Goal: Navigation & Orientation: Go to known website

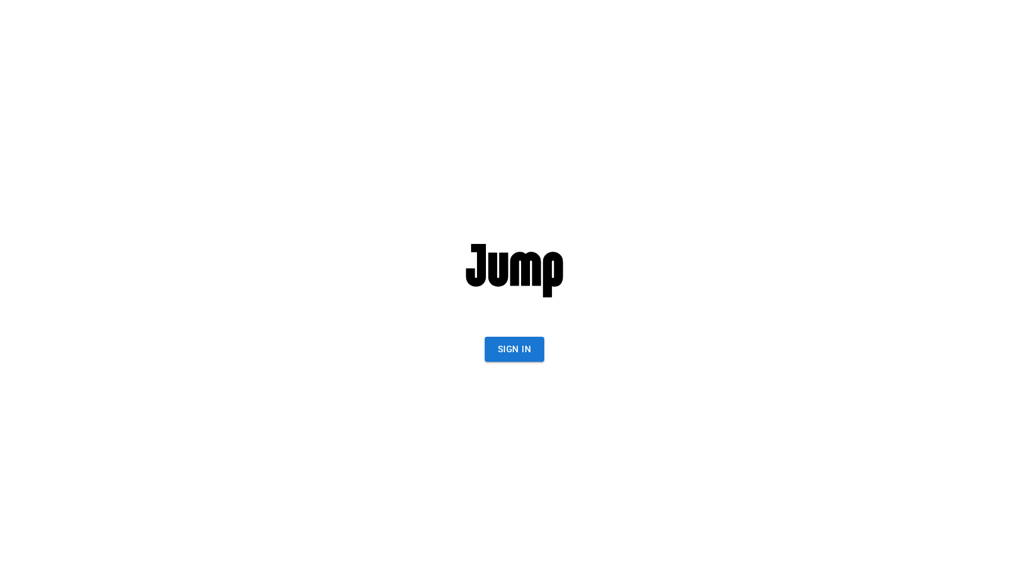
click at [514, 358] on button "Sign In" at bounding box center [515, 349] width 60 height 25
click at [505, 349] on button "Sign In" at bounding box center [515, 349] width 60 height 25
